Goal: Task Accomplishment & Management: Use online tool/utility

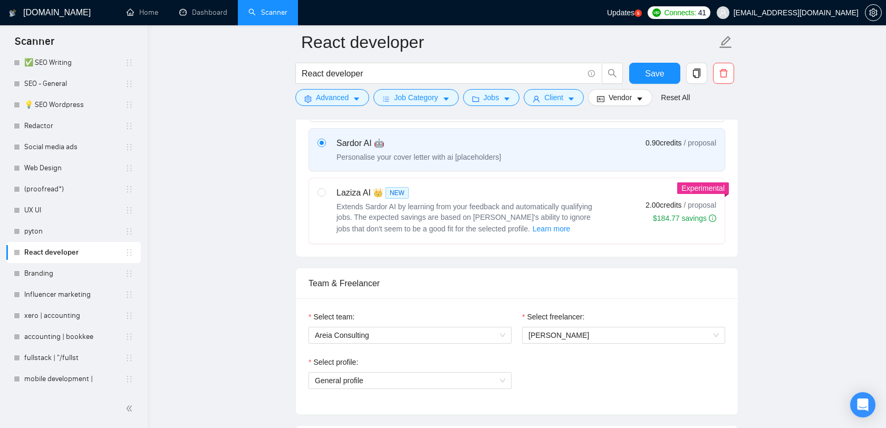
scroll to position [426, 0]
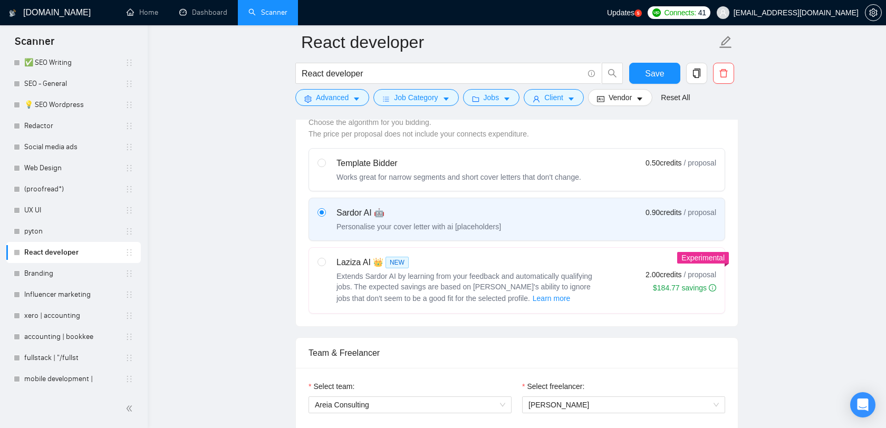
scroll to position [384, 0]
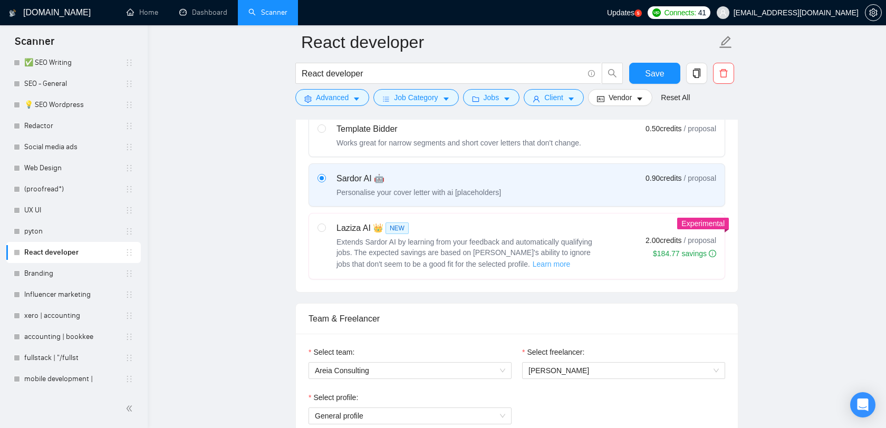
click at [535, 270] on span "Learn more" at bounding box center [551, 264] width 38 height 12
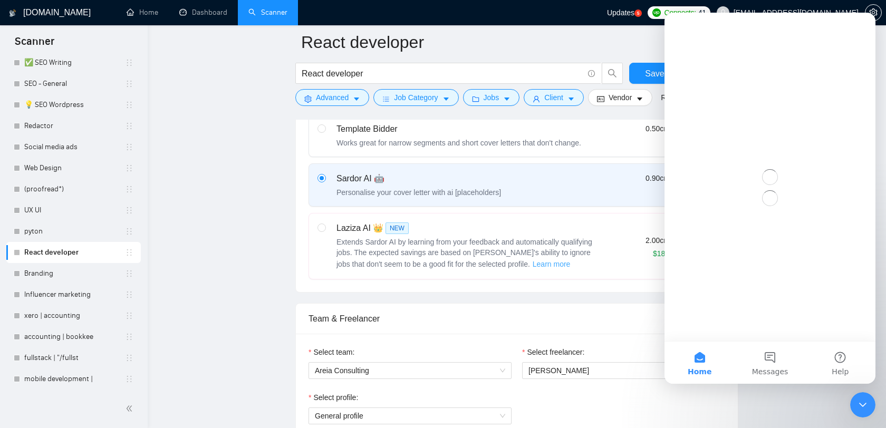
scroll to position [0, 0]
click at [861, 27] on icon "Expand window" at bounding box center [858, 27] width 6 height 6
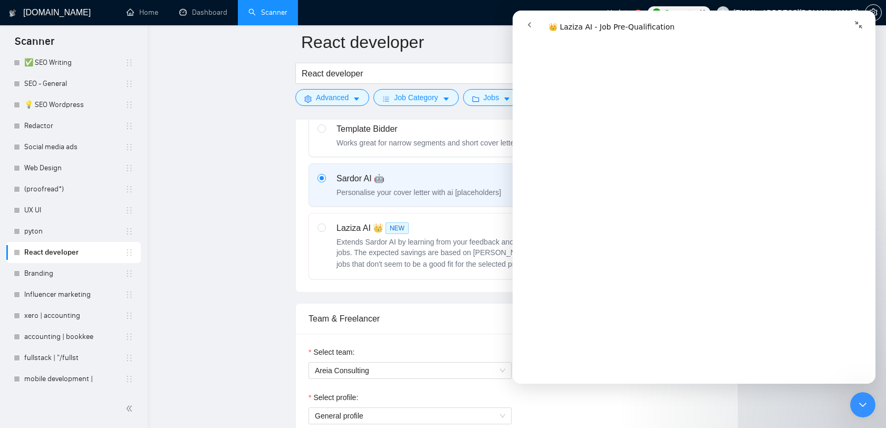
scroll to position [356, 0]
click at [532, 25] on icon "go back" at bounding box center [529, 25] width 8 height 8
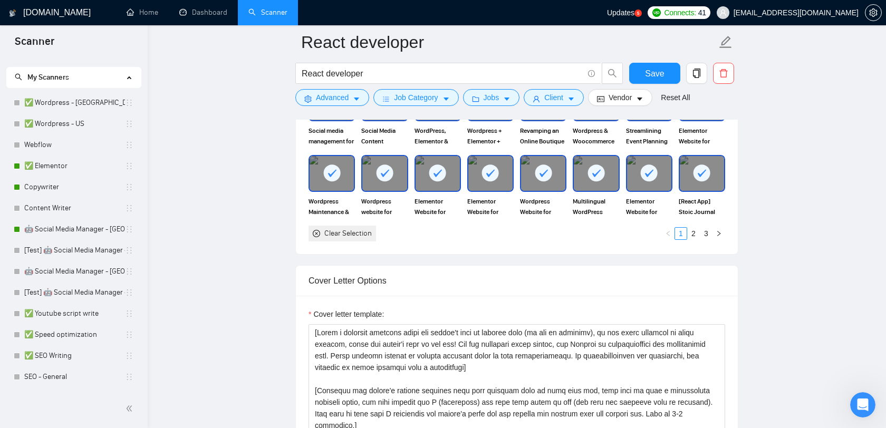
scroll to position [0, 0]
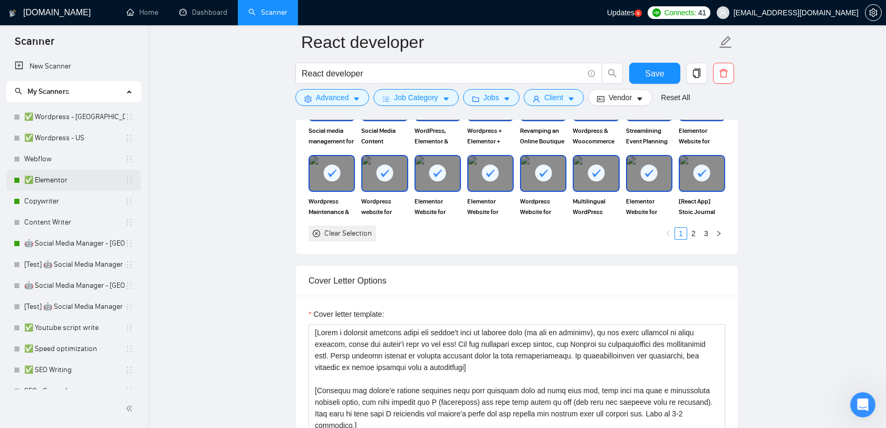
click at [59, 180] on link "✅ Elementor" at bounding box center [74, 180] width 101 height 21
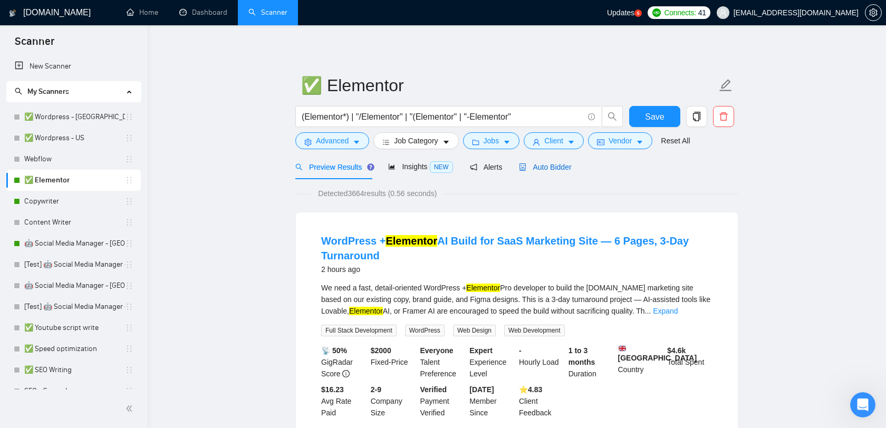
click at [562, 166] on span "Auto Bidder" at bounding box center [545, 167] width 52 height 8
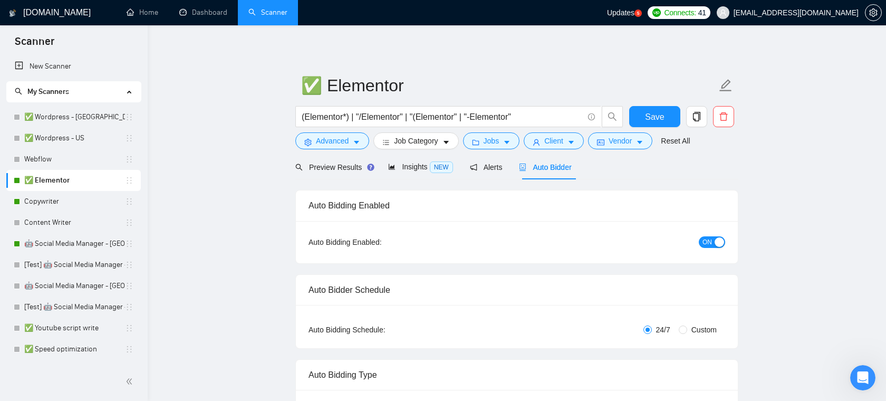
click at [866, 374] on icon "Open Intercom Messenger" at bounding box center [862, 377] width 17 height 17
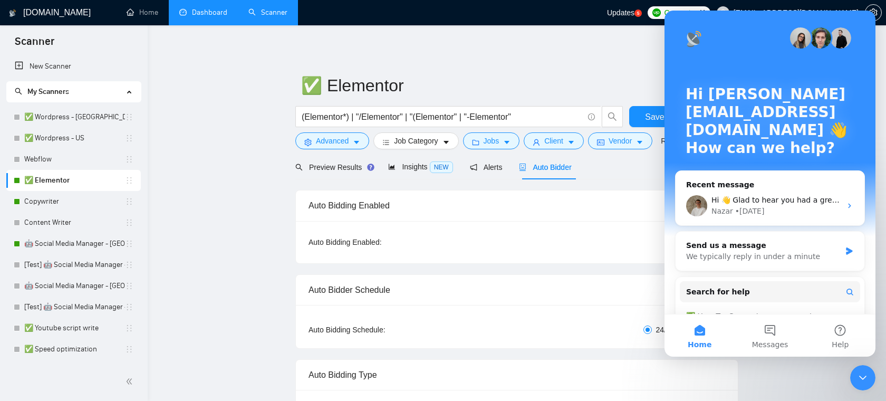
click at [196, 13] on link "Dashboard" at bounding box center [203, 12] width 48 height 9
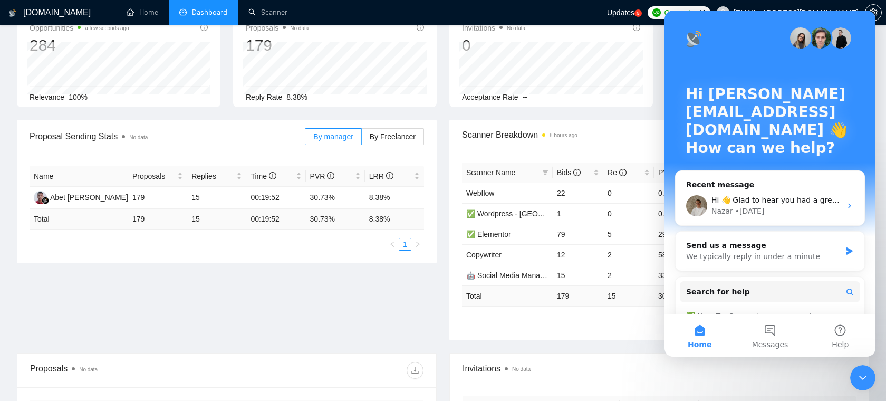
scroll to position [72, 0]
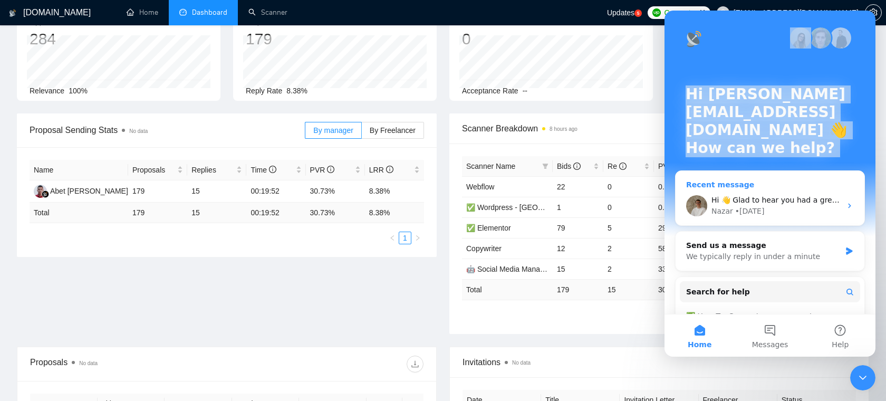
drag, startPoint x: 750, startPoint y: 22, endPoint x: 710, endPoint y: 171, distance: 154.5
click at [710, 171] on div "Hi [PERSON_NAME][EMAIL_ADDRESS][DOMAIN_NAME] 👋 How can we help? Recent message …" at bounding box center [769, 214] width 211 height 406
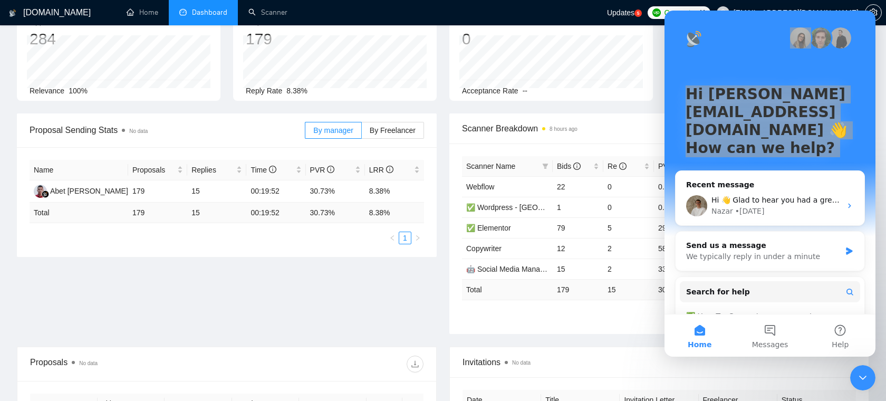
click at [858, 374] on icon "Close Intercom Messenger" at bounding box center [862, 377] width 13 height 13
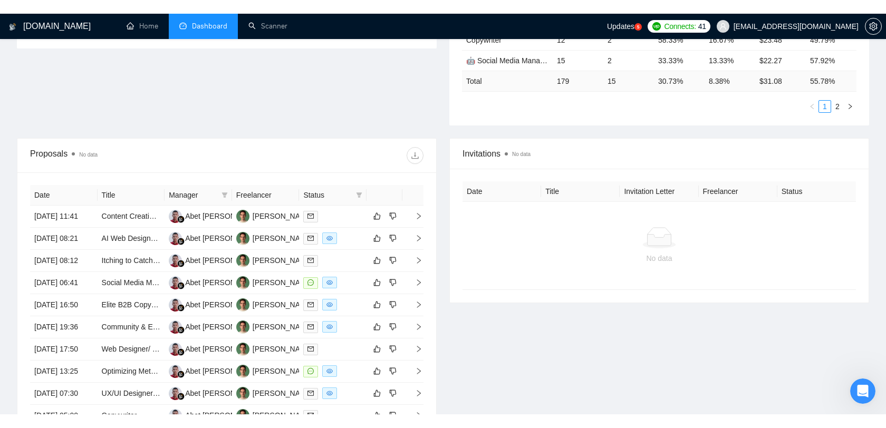
scroll to position [362, 0]
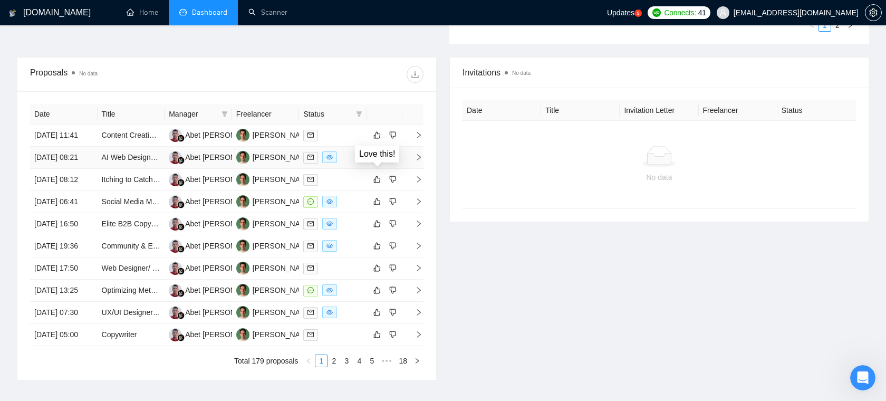
click at [379, 161] on icon "like" at bounding box center [376, 157] width 7 height 8
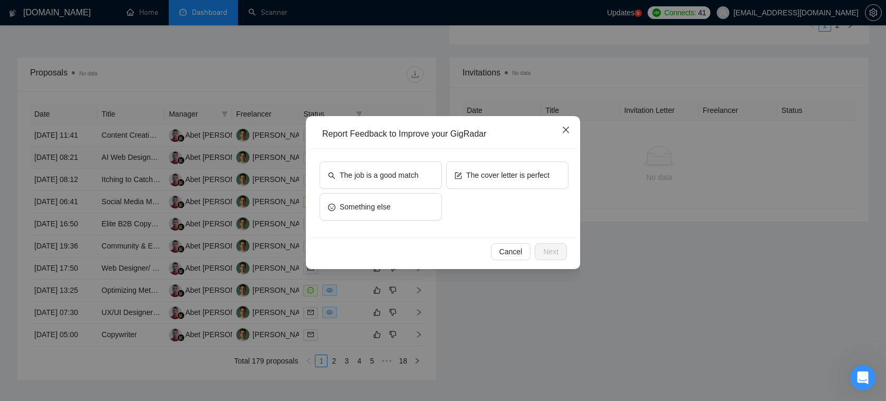
click at [569, 127] on icon "close" at bounding box center [565, 129] width 8 height 8
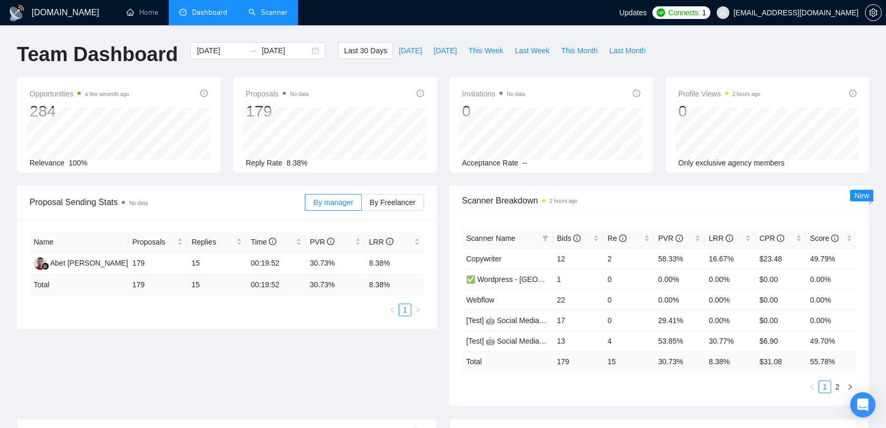
click at [278, 8] on link "Scanner" at bounding box center [267, 12] width 39 height 9
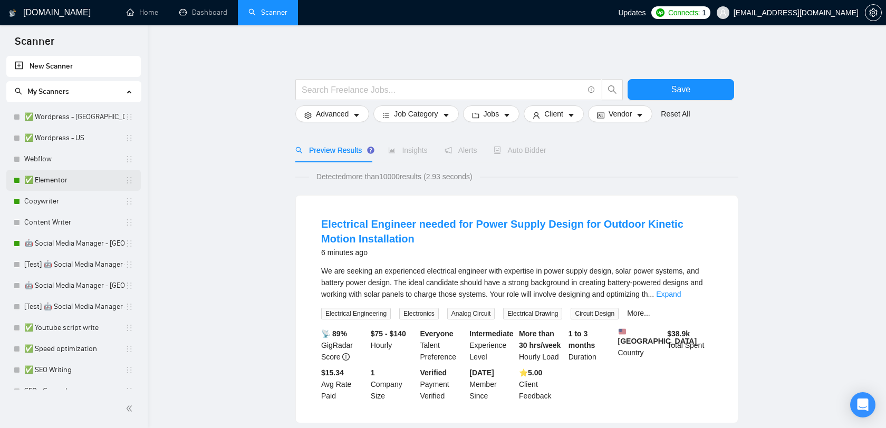
click at [84, 184] on link "✅ Elementor" at bounding box center [74, 180] width 101 height 21
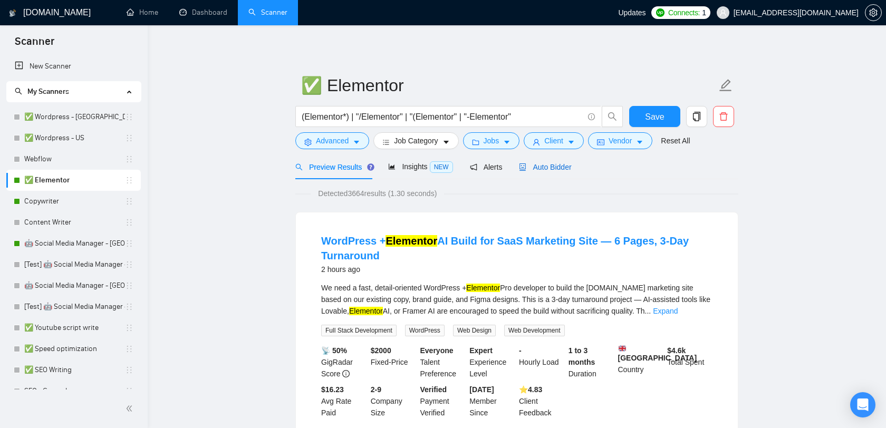
click at [542, 168] on span "Auto Bidder" at bounding box center [545, 167] width 52 height 8
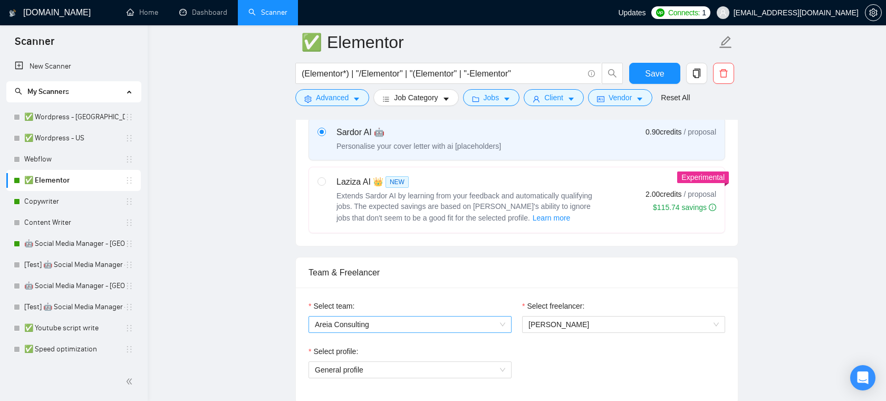
scroll to position [388, 0]
